Goal: Ask a question

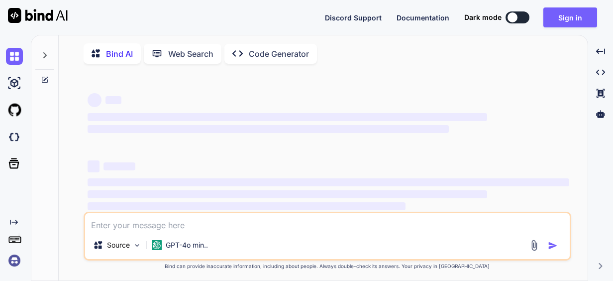
type textarea "x"
click at [180, 231] on textarea at bounding box center [327, 222] width 484 height 18
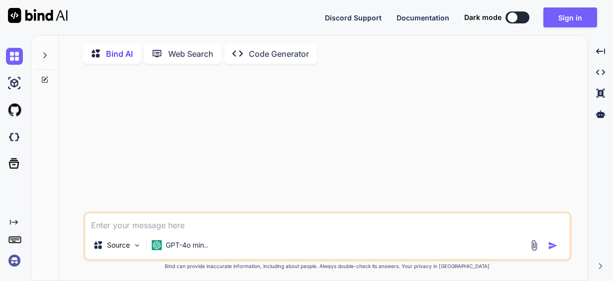
type textarea "m"
type textarea "x"
type textarea "ma"
type textarea "x"
type textarea "mak"
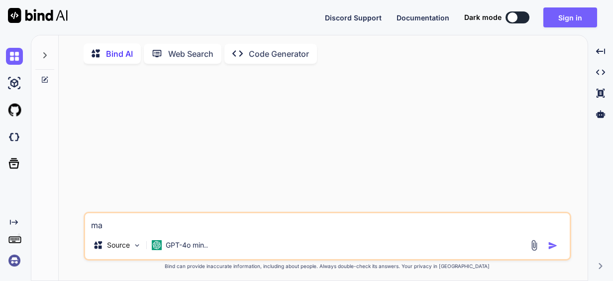
type textarea "x"
type textarea "make"
type textarea "x"
type textarea "make"
type textarea "x"
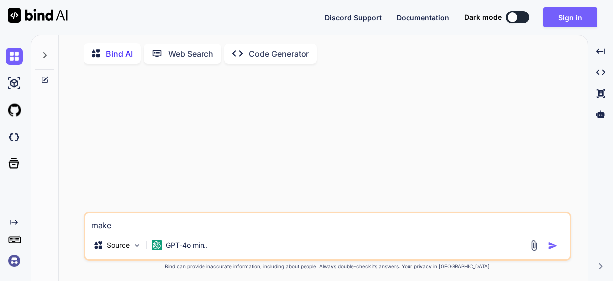
type textarea "make i"
type textarea "x"
type textarea "make it"
type textarea "x"
type textarea "make it"
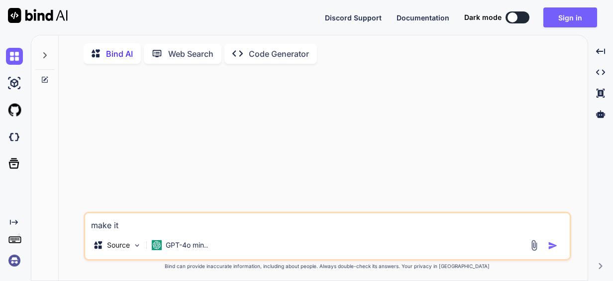
type textarea "x"
type textarea "make it p"
type textarea "x"
type textarea "make it pr"
type textarea "x"
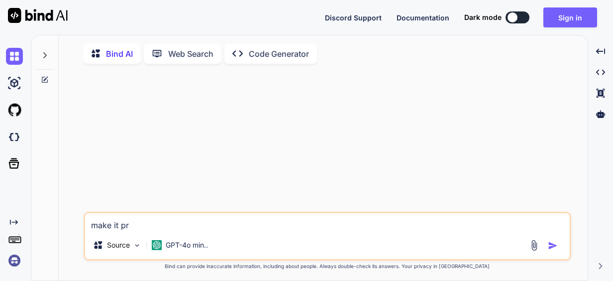
type textarea "make it pro"
type textarea "x"
type textarea "make it prof"
type textarea "x"
type textarea "make it proff"
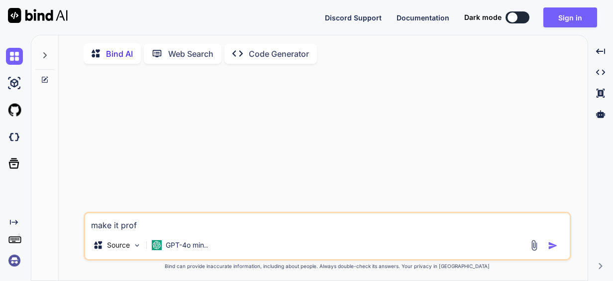
type textarea "x"
type textarea "make it proffe"
type textarea "x"
type textarea "make it proffes"
type textarea "x"
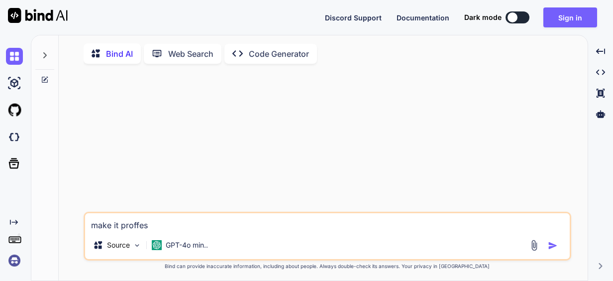
type textarea "make it proffess"
type textarea "x"
type textarea "make it proffessi"
type textarea "x"
type textarea "make it proffessio"
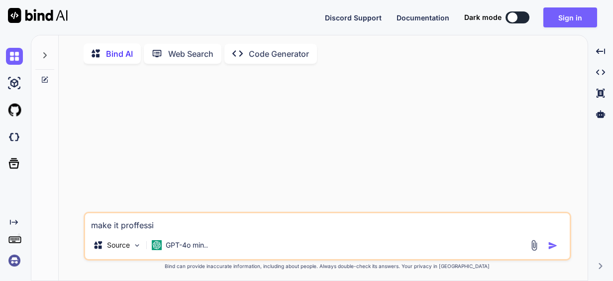
type textarea "x"
type textarea "make it [DEMOGRAPHIC_DATA]"
type textarea "x"
type textarea "make it [DEMOGRAPHIC_DATA]"
type textarea "x"
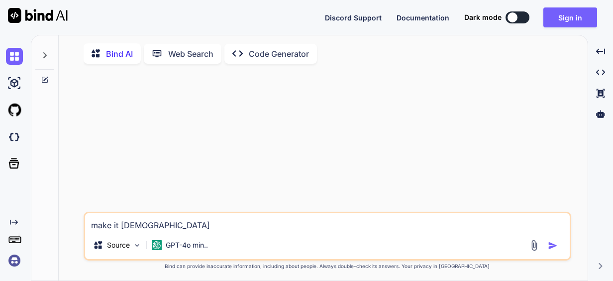
type textarea "make it [DEMOGRAPHIC_DATA]"
type textarea "x"
type textarea "make it [DEMOGRAPHIC_DATA] is very supportive towards my action and guide me th…"
type textarea "x"
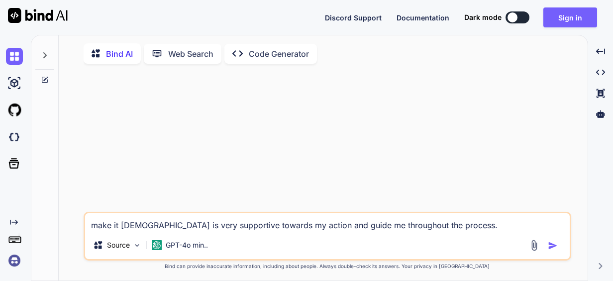
type textarea "make it proffessional She is very supportive towards my action and guide me thr…"
type textarea "x"
type textarea "make it proffessional She is very supportive towards my action and guide me thr…"
click at [553, 247] on img "button" at bounding box center [553, 245] width 10 height 10
type textarea "x"
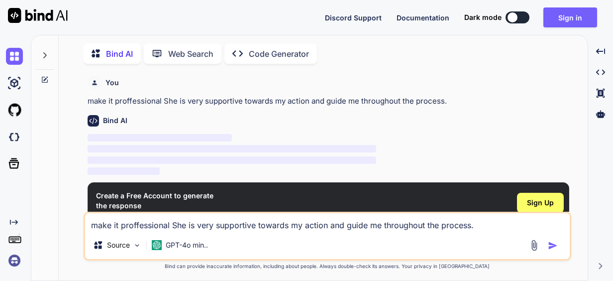
scroll to position [3, 0]
